Goal: Transaction & Acquisition: Obtain resource

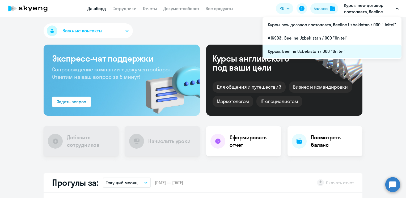
click at [298, 52] on li "Курсы, Beeline Uzbekistan / ООО "Unitel"" at bounding box center [331, 51] width 139 height 13
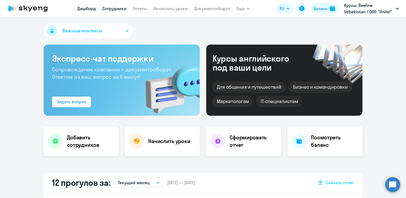
click at [113, 10] on link "Сотрудники" at bounding box center [114, 8] width 24 height 5
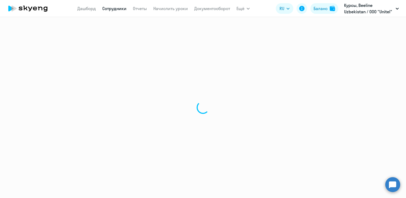
select select "30"
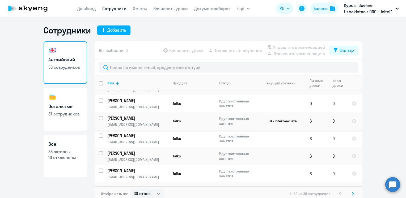
scroll to position [213, 0]
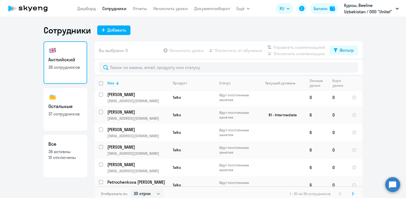
click at [55, 108] on h3 "Остальные" at bounding box center [65, 106] width 34 height 7
select select "30"
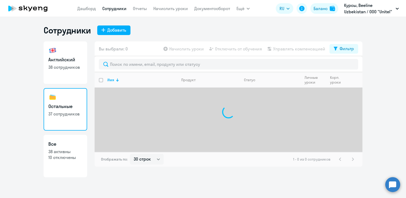
click at [63, 157] on p "10 отключены" at bounding box center [65, 158] width 34 height 6
select select "30"
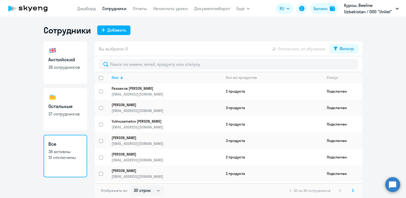
click at [60, 62] on h3 "Английский" at bounding box center [65, 59] width 34 height 7
select select "30"
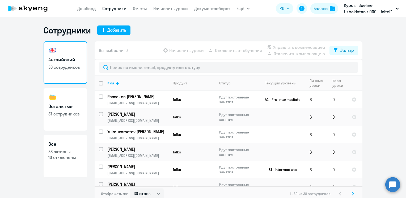
click at [197, 28] on div "Сотрудники Добавить" at bounding box center [203, 30] width 319 height 11
click at [140, 8] on link "Отчеты" at bounding box center [140, 8] width 14 height 5
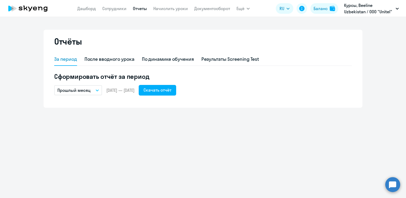
click at [98, 90] on icon "button" at bounding box center [97, 90] width 3 height 1
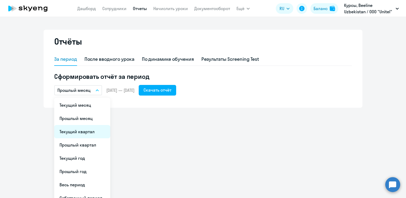
click at [79, 133] on li "Текущий квартал" at bounding box center [82, 131] width 56 height 13
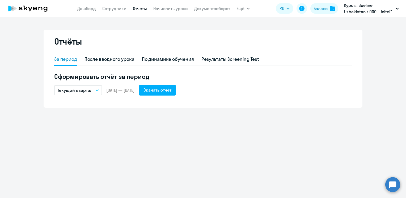
click at [96, 91] on button "Текущий квартал" at bounding box center [78, 90] width 48 height 10
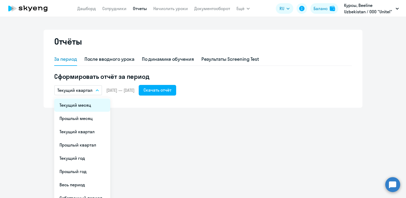
click at [83, 107] on li "Текущий месяц" at bounding box center [82, 105] width 56 height 13
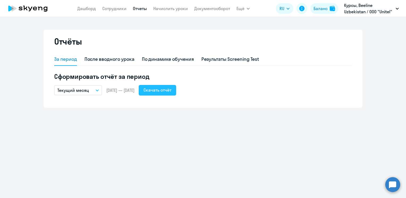
click at [171, 93] on div "Скачать отчёт" at bounding box center [157, 90] width 28 height 6
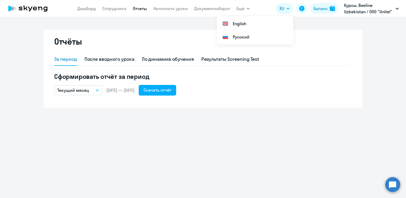
click at [387, 33] on ng-component "Отчёты За период После вводного урока По динамике обучения Результаты Screening…" at bounding box center [203, 69] width 406 height 78
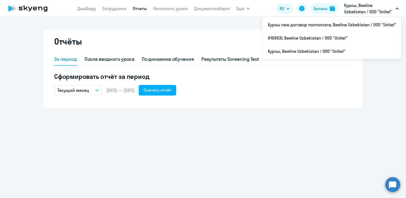
click at [393, 9] on p "Курсы, Beeline Uzbekistan / ООО "Unitel"" at bounding box center [368, 8] width 49 height 13
click at [353, 13] on p "Курсы, Beeline Uzbekistan / ООО "Unitel"" at bounding box center [368, 8] width 49 height 13
click at [351, 13] on p "Курсы, Beeline Uzbekistan / ООО "Unitel"" at bounding box center [368, 8] width 49 height 13
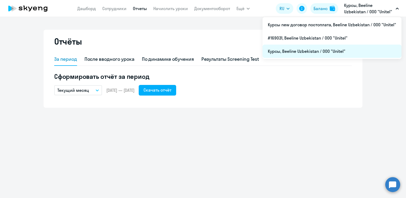
click at [304, 53] on li "Курсы, Beeline Uzbekistan / ООО "Unitel"" at bounding box center [331, 51] width 139 height 13
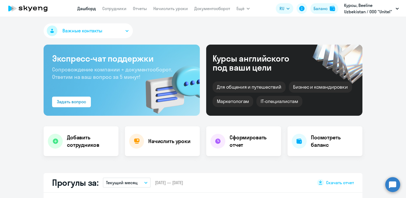
select select "30"
click at [111, 8] on link "Сотрудники" at bounding box center [114, 8] width 24 height 5
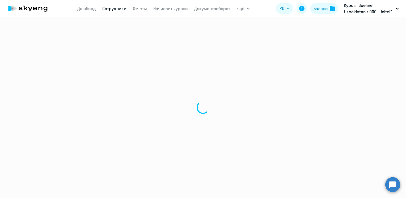
select select "30"
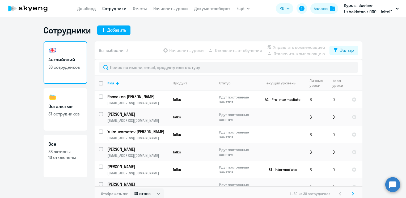
click at [391, 6] on p "Курсы, Beeline Uzbekistan / ООО "Unitel"" at bounding box center [368, 8] width 49 height 13
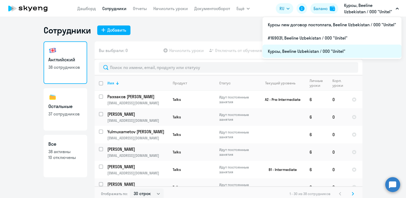
click at [285, 51] on li "Курсы, Beeline Uzbekistan / ООО "Unitel"" at bounding box center [331, 51] width 139 height 13
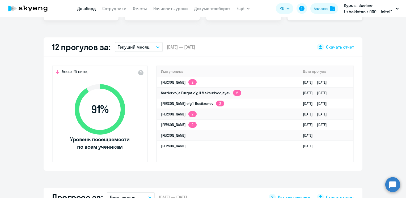
scroll to position [80, 0]
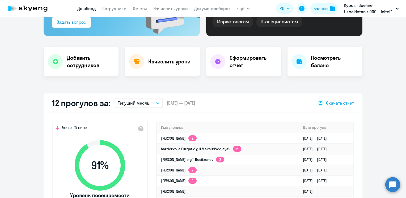
click at [336, 102] on span "Скачать отчет" at bounding box center [340, 103] width 28 height 6
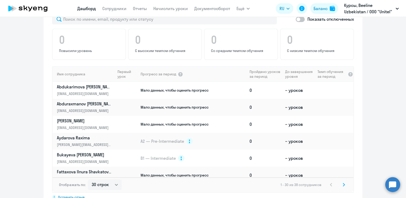
scroll to position [345, 0]
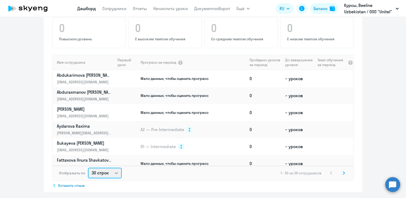
click at [115, 175] on select "30 строк 50 строк 100 строк" at bounding box center [105, 173] width 34 height 11
select select "50"
click at [88, 168] on select "30 строк 50 строк 100 строк" at bounding box center [105, 173] width 34 height 11
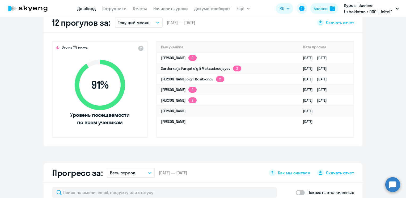
scroll to position [88, 0]
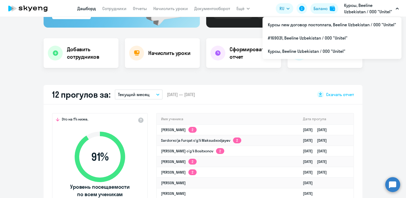
drag, startPoint x: 390, startPoint y: 79, endPoint x: 395, endPoint y: 70, distance: 11.2
click at [390, 79] on div "Важные контакты Экспресс-чат поддержки Сопровождение компании + документооборот…" at bounding box center [203, 107] width 406 height 181
click at [398, 8] on icon "button" at bounding box center [397, 9] width 3 height 2
click at [399, 8] on button "Курсы, Beeline Uzbekistan / ООО "Unitel"" at bounding box center [371, 8] width 60 height 13
click at [396, 7] on button "Курсы, Beeline Uzbekistan / ООО "Unitel"" at bounding box center [371, 8] width 60 height 13
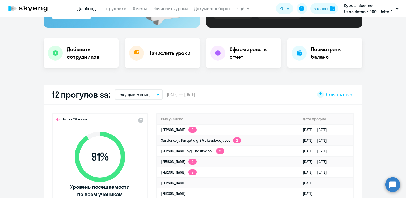
click at [396, 7] on button "Курсы, Beeline Uzbekistan / ООО "Unitel"" at bounding box center [371, 8] width 60 height 13
click at [231, 75] on div "Важные контакты Экспресс-чат поддержки Сопровождение компании + документооборот…" at bounding box center [203, 107] width 406 height 181
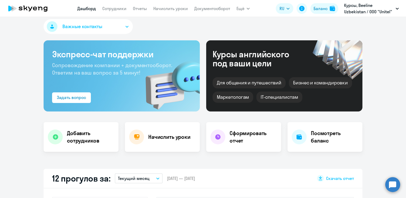
scroll to position [0, 0]
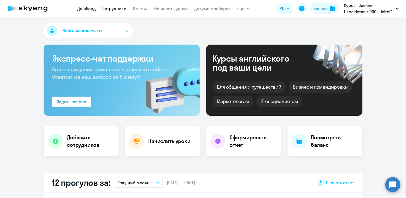
click at [118, 9] on link "Сотрудники" at bounding box center [114, 8] width 24 height 5
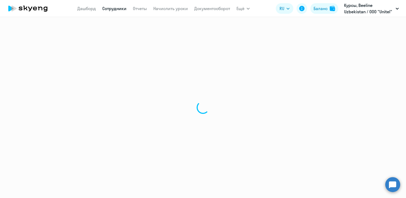
select select "30"
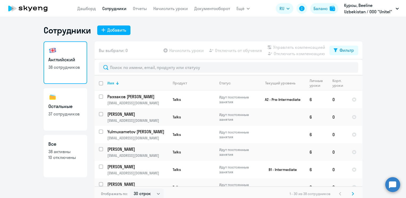
click at [138, 11] on link "Отчеты" at bounding box center [140, 8] width 14 height 5
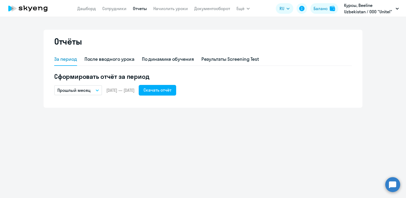
click at [93, 91] on button "Прошлый месяц" at bounding box center [78, 90] width 48 height 10
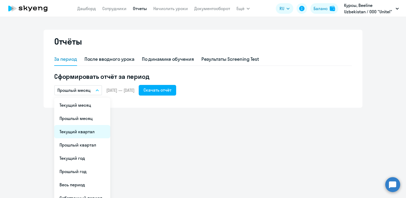
click at [79, 131] on li "Текущий квартал" at bounding box center [82, 131] width 56 height 13
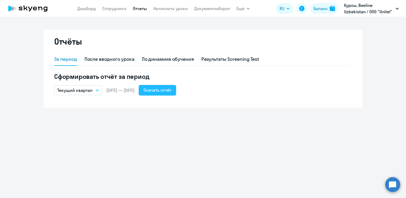
click at [171, 92] on div "Скачать отчёт" at bounding box center [157, 90] width 28 height 6
drag, startPoint x: 193, startPoint y: 185, endPoint x: 191, endPoint y: 183, distance: 3.0
click at [193, 185] on div "Отчёты За период После вводного урока По динамике обучения Результаты Screening…" at bounding box center [203, 107] width 406 height 181
drag, startPoint x: 249, startPoint y: 8, endPoint x: 246, endPoint y: 9, distance: 3.4
click at [249, 8] on icon "button" at bounding box center [248, 9] width 3 height 2
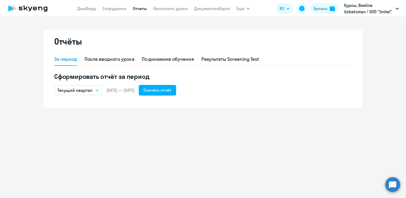
click at [387, 87] on ng-component "Отчёты За период После вводного урока По динамике обучения Результаты Screening…" at bounding box center [203, 69] width 406 height 78
click at [114, 10] on link "Сотрудники" at bounding box center [114, 8] width 24 height 5
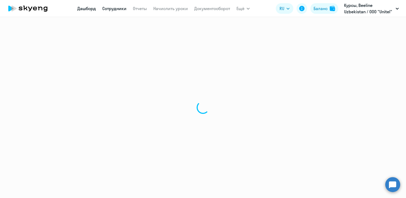
click at [87, 8] on link "Дашборд" at bounding box center [86, 8] width 19 height 5
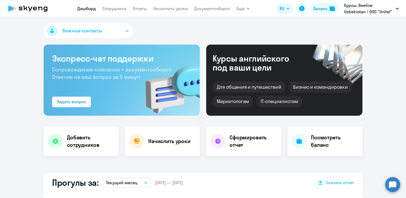
select select "30"
click at [138, 6] on link "Отчеты" at bounding box center [140, 8] width 14 height 5
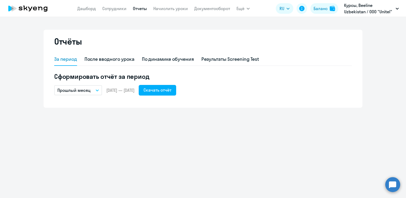
click at [100, 90] on button "Прошлый месяц" at bounding box center [78, 90] width 48 height 10
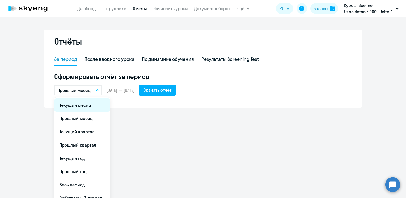
click at [80, 108] on li "Текущий месяц" at bounding box center [82, 105] width 56 height 13
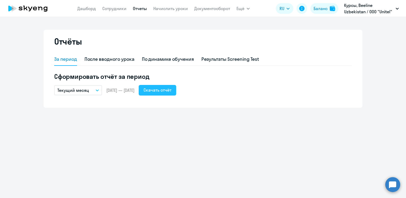
click at [161, 91] on div "Скачать отчёт" at bounding box center [157, 90] width 28 height 6
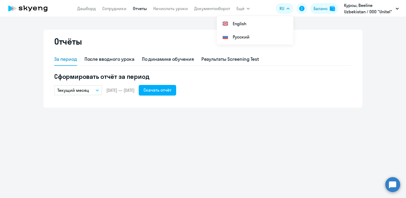
click at [383, 10] on p "Курсы, Beeline Uzbekistan / ООО "Unitel"" at bounding box center [368, 8] width 49 height 13
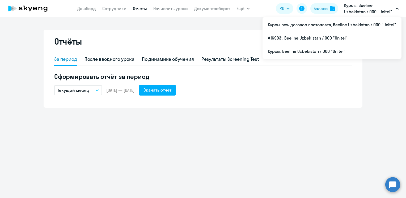
click at [392, 8] on p "Курсы, Beeline Uzbekistan / ООО "Unitel"" at bounding box center [368, 8] width 49 height 13
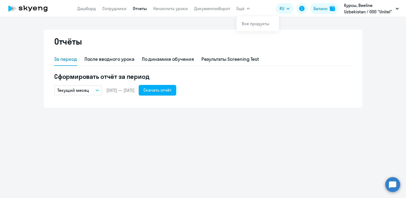
click at [139, 9] on link "Отчеты" at bounding box center [140, 8] width 14 height 5
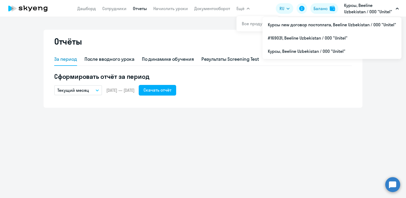
click at [235, 137] on div "Отчёты За период После вводного урока По динамике обучения Результаты Screening…" at bounding box center [203, 107] width 406 height 181
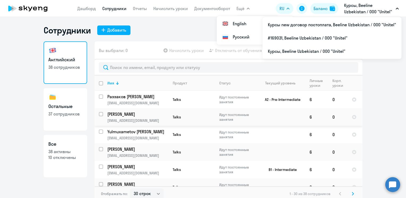
select select "30"
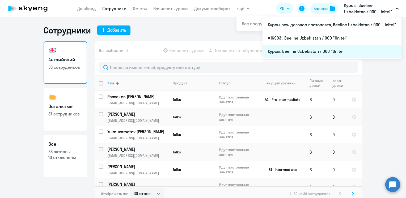
click at [294, 54] on li "Курсы, Beeline Uzbekistan / ООО "Unitel"" at bounding box center [331, 51] width 139 height 13
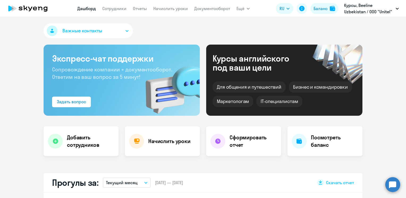
select select "30"
click at [113, 10] on link "Сотрудники" at bounding box center [114, 8] width 24 height 5
select select "30"
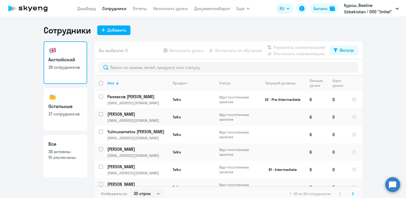
click at [141, 5] on app-menu-item-link "Отчеты" at bounding box center [140, 8] width 14 height 7
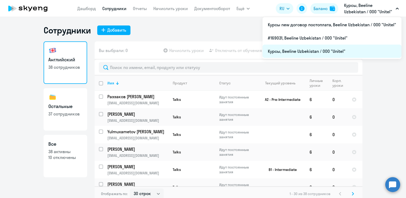
click at [308, 53] on li "Курсы, Beeline Uzbekistan / ООО "Unitel"" at bounding box center [331, 51] width 139 height 13
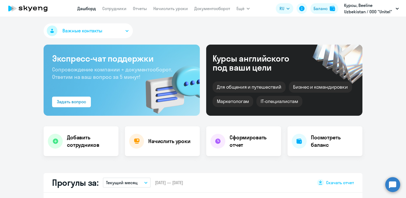
select select "30"
